Goal: Transaction & Acquisition: Download file/media

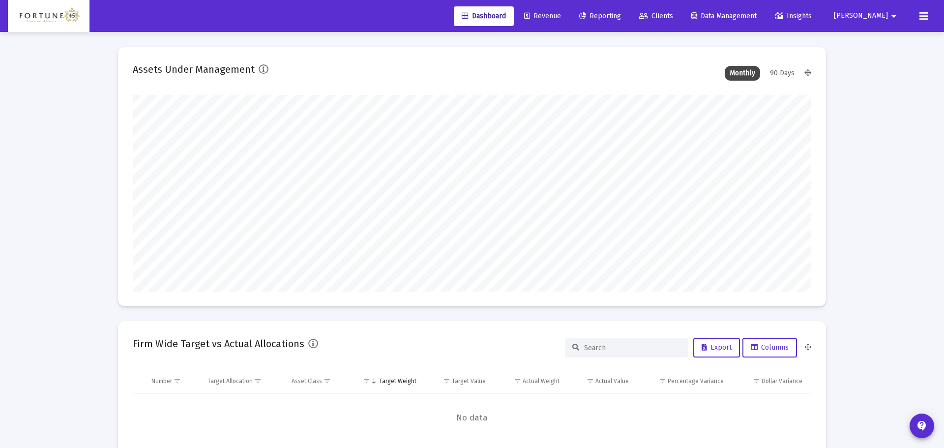
type input "[DATE]"
click at [622, 21] on link "Reporting" at bounding box center [593, 16] width 58 height 20
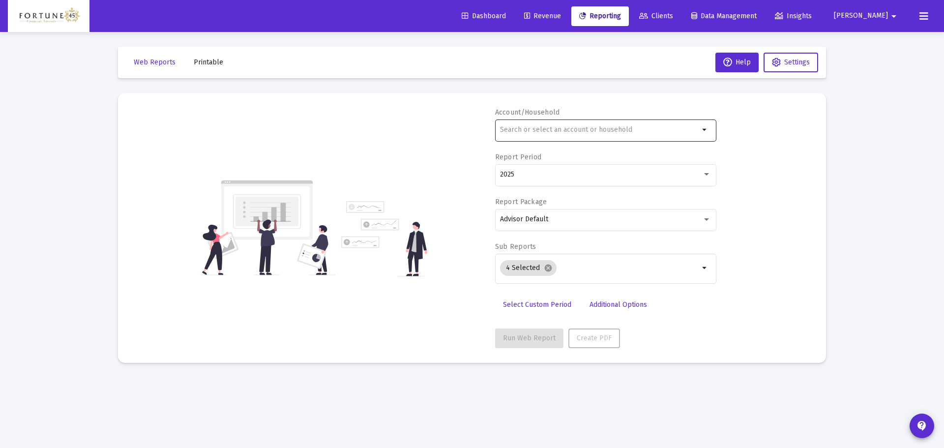
click at [579, 120] on div at bounding box center [599, 130] width 199 height 24
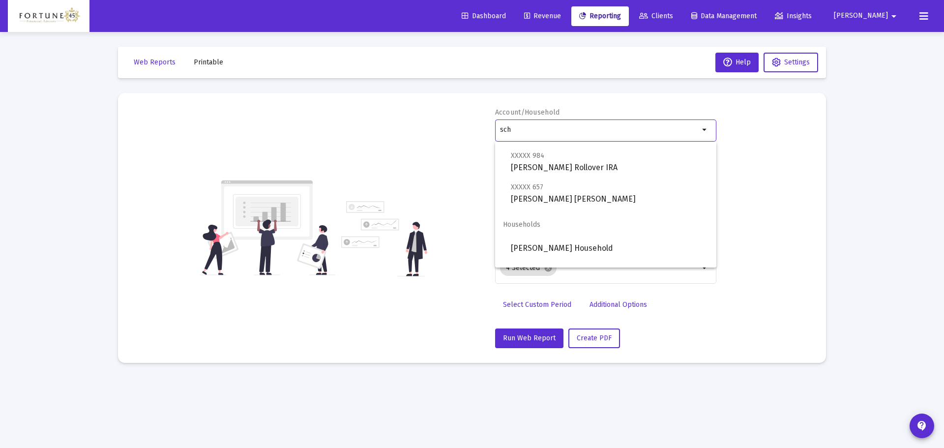
scroll to position [275, 0]
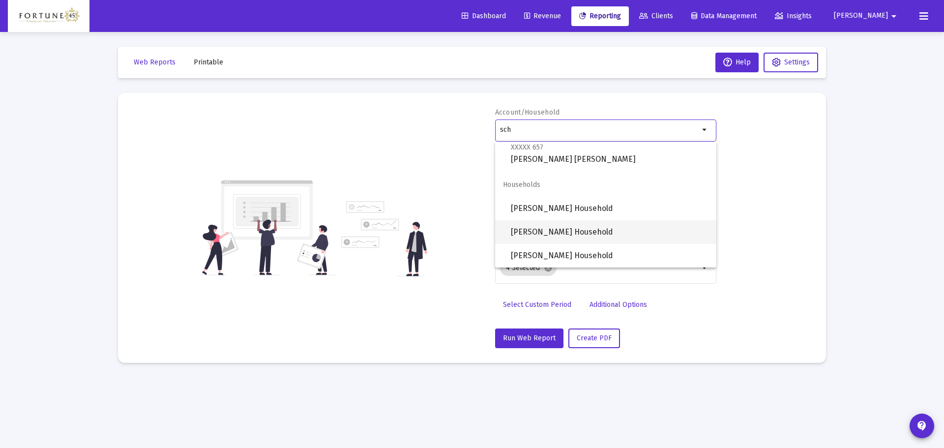
click at [587, 223] on span "[PERSON_NAME] Household" at bounding box center [610, 232] width 198 height 24
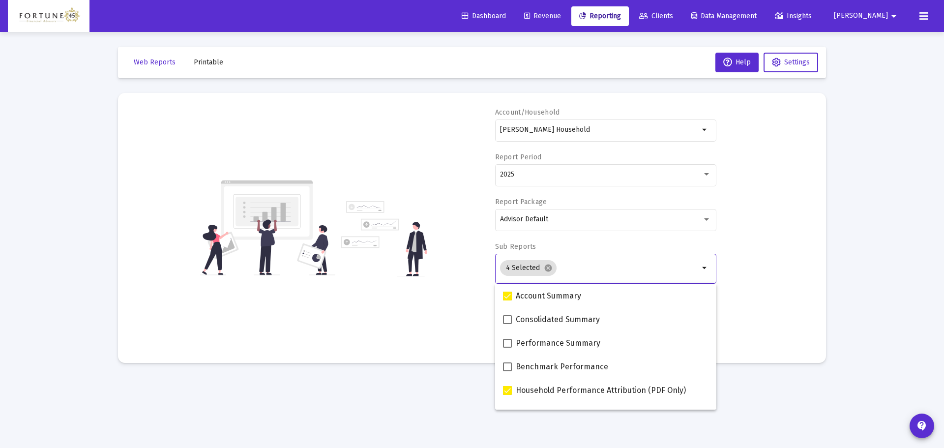
click at [583, 271] on input "Selection" at bounding box center [630, 268] width 139 height 8
click at [448, 255] on div "Account/Household [PERSON_NAME] Household arrow_drop_down Report Period 2025 Re…" at bounding box center [472, 228] width 679 height 241
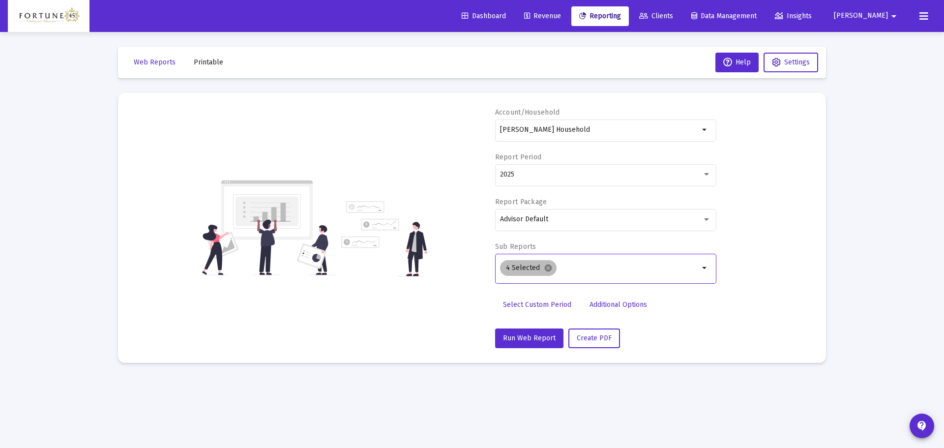
click at [571, 277] on div "4 Selected cancel" at bounding box center [599, 268] width 203 height 20
click at [581, 271] on input "Selection" at bounding box center [630, 268] width 139 height 8
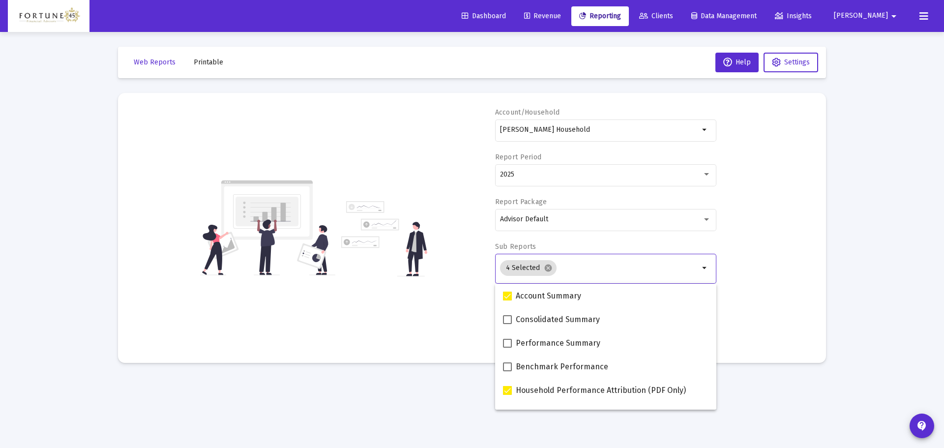
click at [448, 261] on div "Account/Household [PERSON_NAME] Household arrow_drop_down Report Period 2025 Re…" at bounding box center [472, 228] width 679 height 241
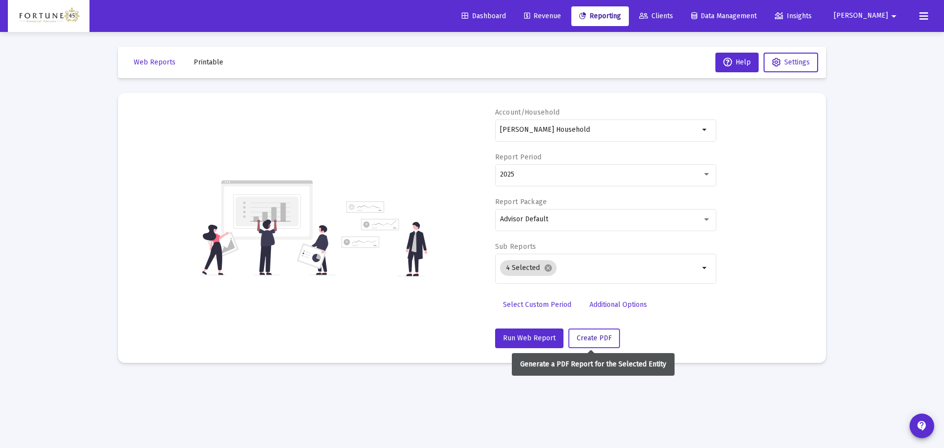
click at [587, 335] on span "Create PDF" at bounding box center [594, 338] width 35 height 8
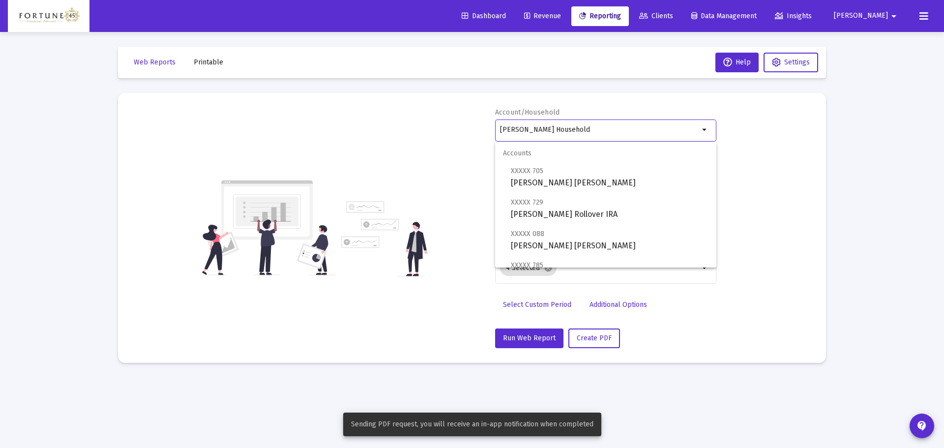
click at [594, 126] on input "[PERSON_NAME] Household" at bounding box center [599, 130] width 199 height 8
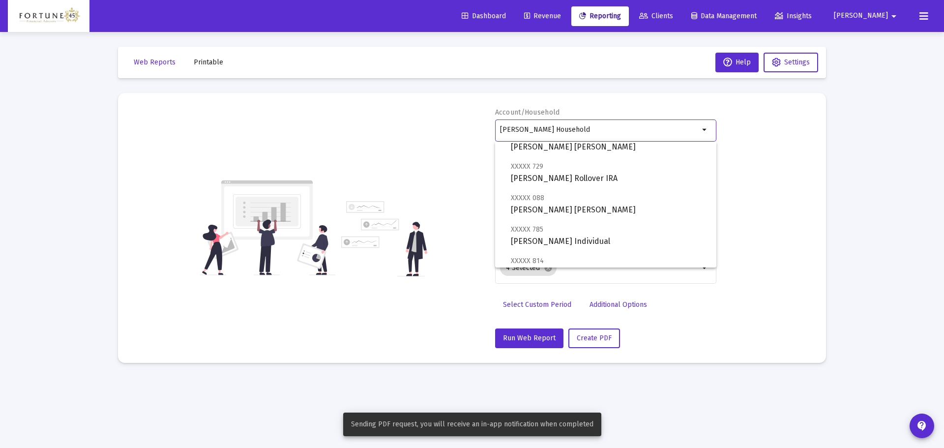
scroll to position [49, 0]
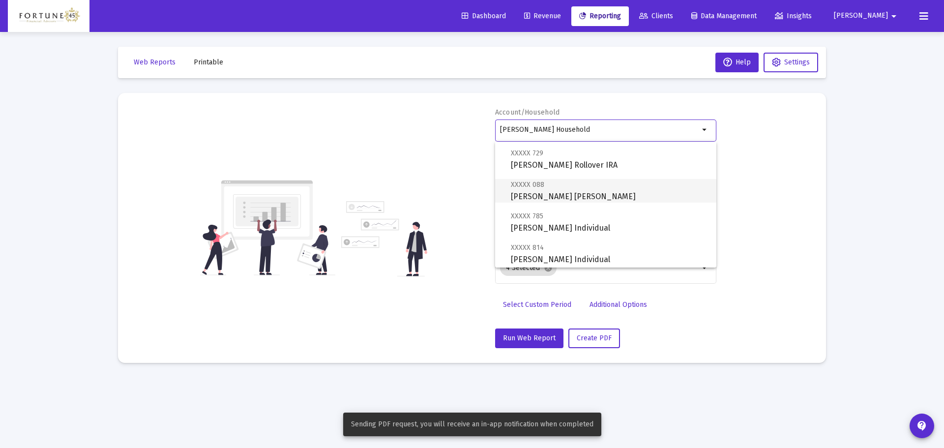
click at [580, 199] on span "XXXXX 088 [PERSON_NAME] [PERSON_NAME]" at bounding box center [610, 191] width 198 height 24
type input "[PERSON_NAME] [PERSON_NAME]"
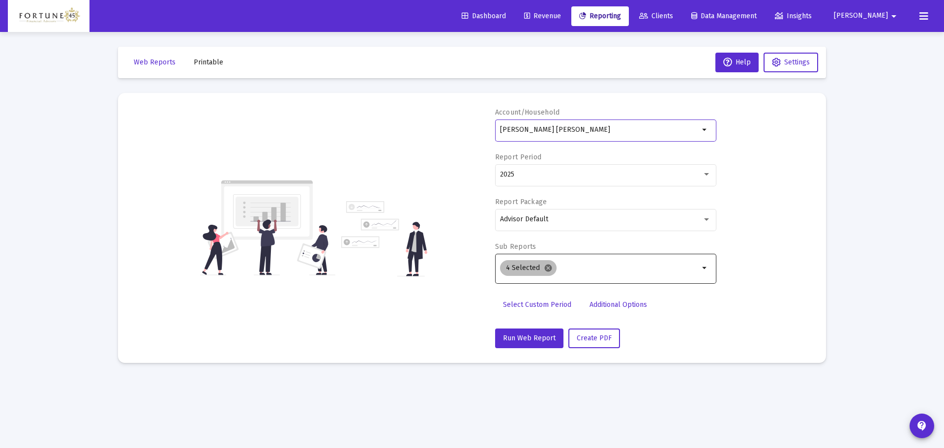
click at [548, 270] on mat-icon "cancel" at bounding box center [548, 268] width 9 height 9
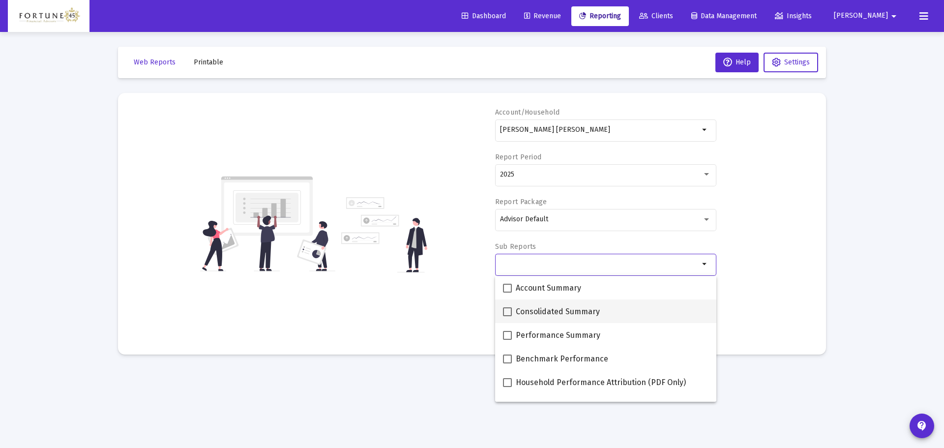
click at [532, 306] on span "Consolidated Summary" at bounding box center [558, 312] width 84 height 12
click at [508, 316] on input "Consolidated Summary" at bounding box center [507, 316] width 0 height 0
checkbox input "true"
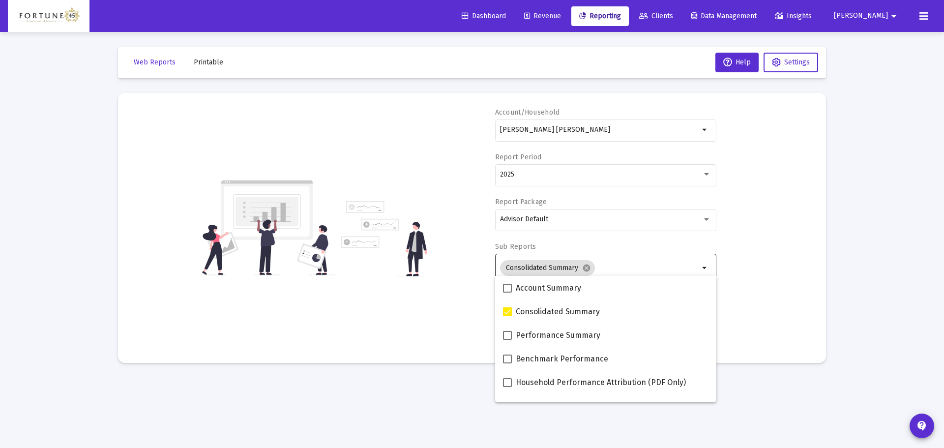
click at [435, 266] on div "Account/Household [PERSON_NAME] [PERSON_NAME] arrow_drop_down Report Period 202…" at bounding box center [472, 228] width 679 height 241
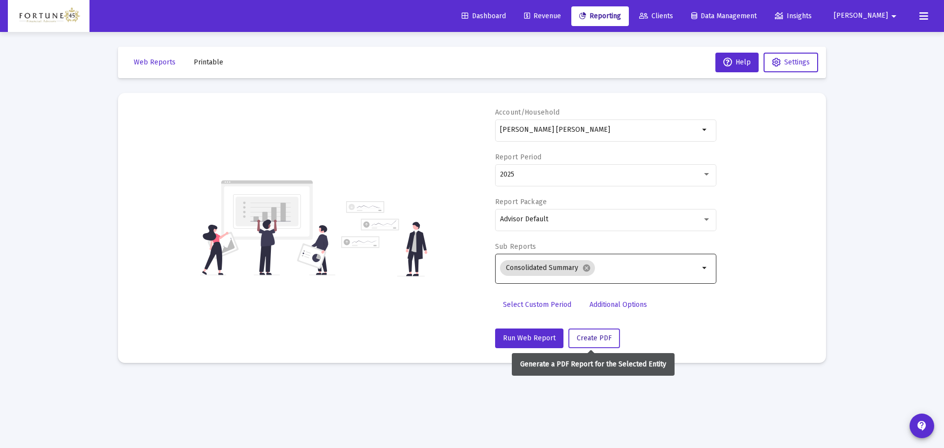
click at [601, 336] on span "Create PDF" at bounding box center [594, 338] width 35 height 8
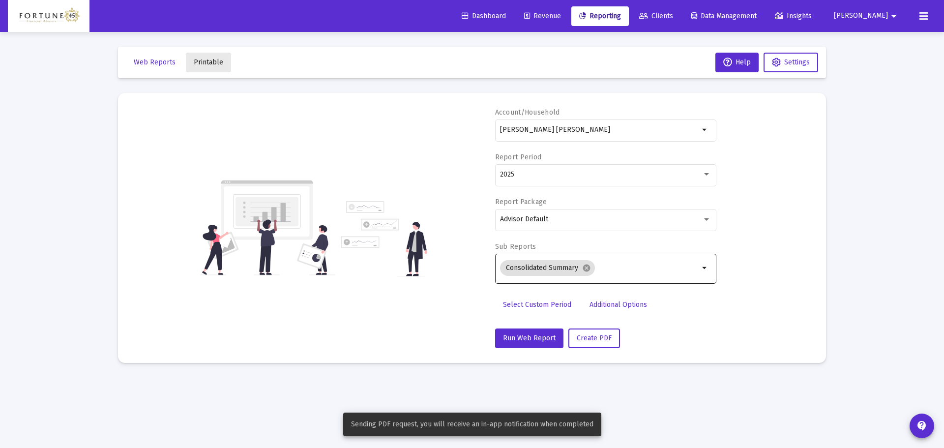
click at [207, 64] on span "Printable" at bounding box center [209, 62] width 30 height 8
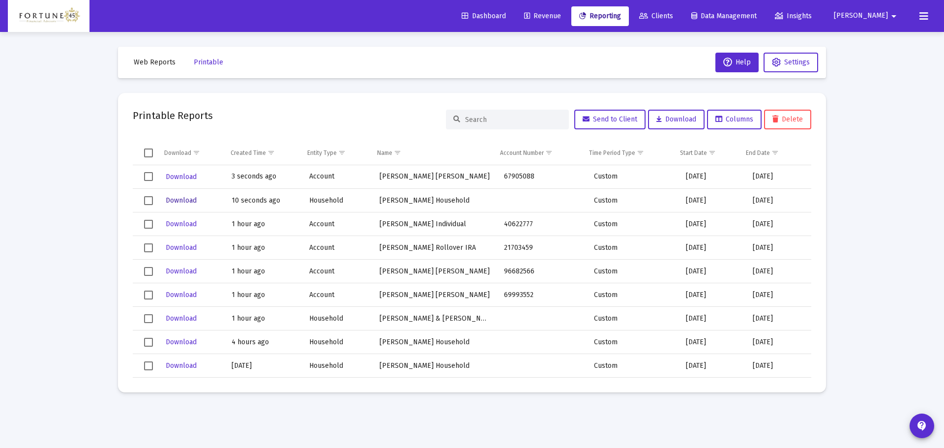
click at [173, 202] on span "Download" at bounding box center [181, 200] width 31 height 8
click at [177, 178] on span "Download" at bounding box center [181, 177] width 31 height 8
